Goal: Information Seeking & Learning: Learn about a topic

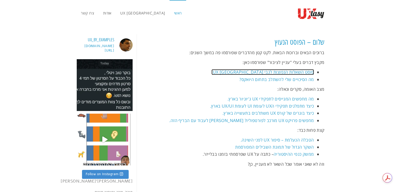
click at [273, 72] on link "פוסט השאלות הנפוצות לגבי UX [GEOGRAPHIC_DATA]." at bounding box center [262, 72] width 102 height 6
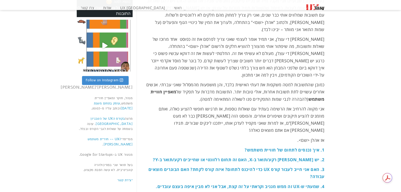
scroll to position [95, 0]
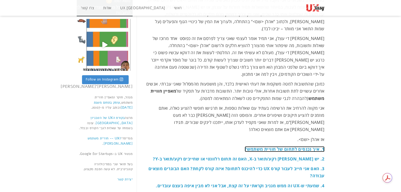
click at [265, 147] on strong "1. איך נכנסים לתחום של חוויית משתמש?" at bounding box center [285, 150] width 80 height 6
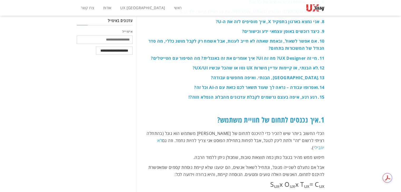
scroll to position [306, 0]
click at [176, 138] on link "לא יוזבילי" at bounding box center [240, 144] width 167 height 13
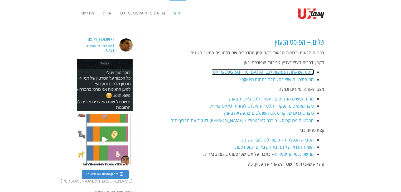
click at [273, 71] on link "פוסט השאלות הנפוצות לגבי UX [GEOGRAPHIC_DATA]." at bounding box center [262, 72] width 102 height 6
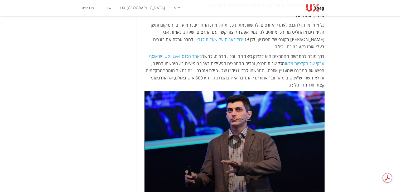
scroll to position [1967, 0]
